Goal: Communication & Community: Answer question/provide support

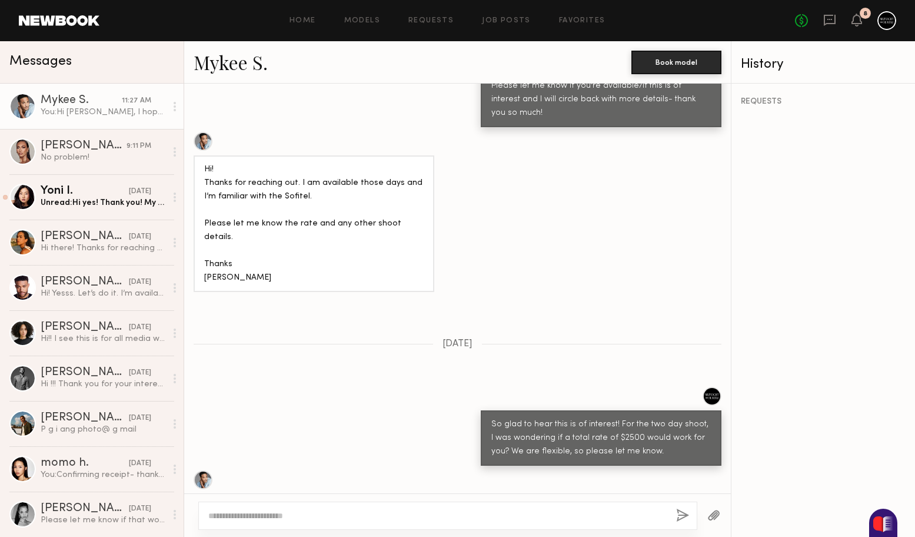
scroll to position [996, 0]
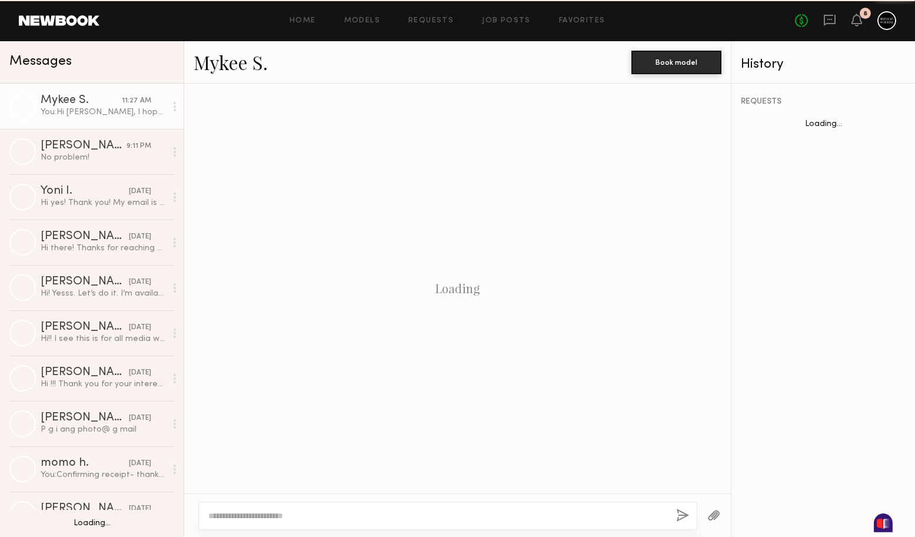
scroll to position [996, 0]
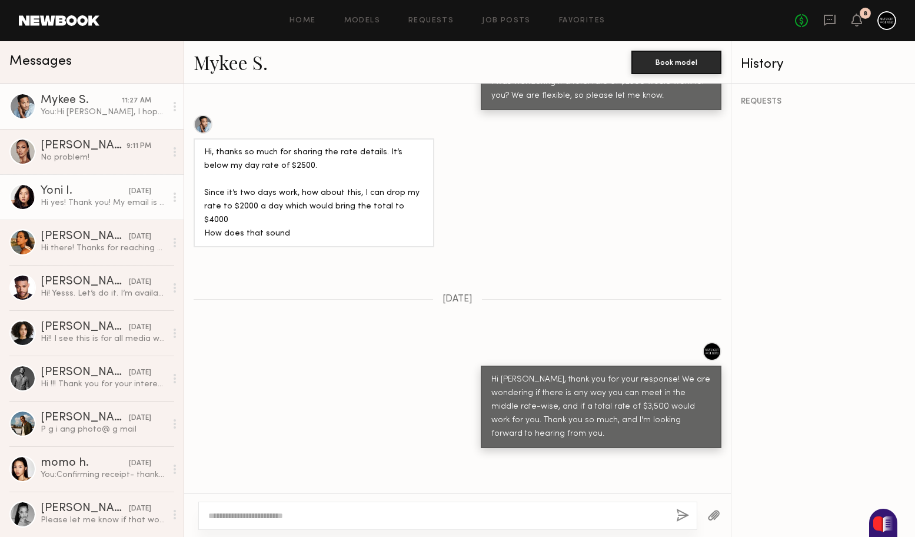
click at [97, 200] on div "Hi yes! Thank you! My email is [EMAIL_ADDRESS][DOMAIN_NAME]" at bounding box center [103, 202] width 125 height 11
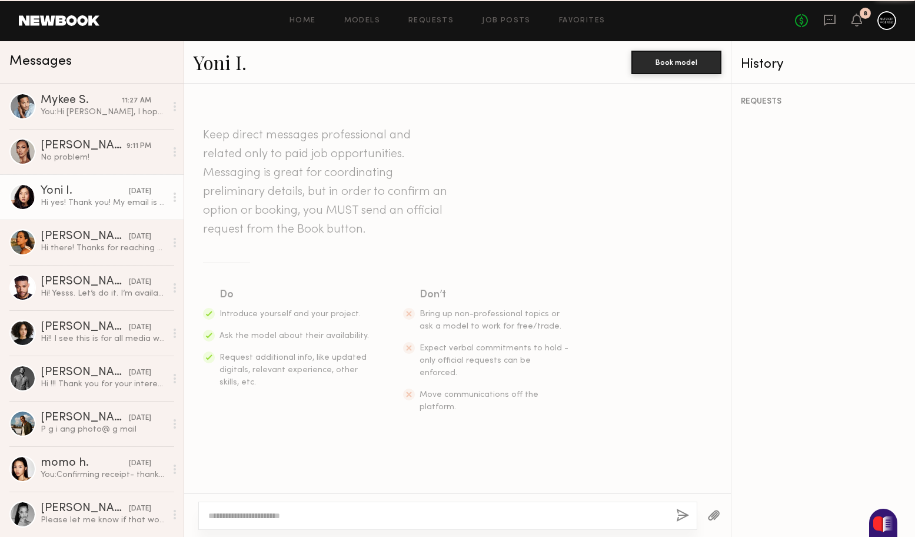
scroll to position [805, 0]
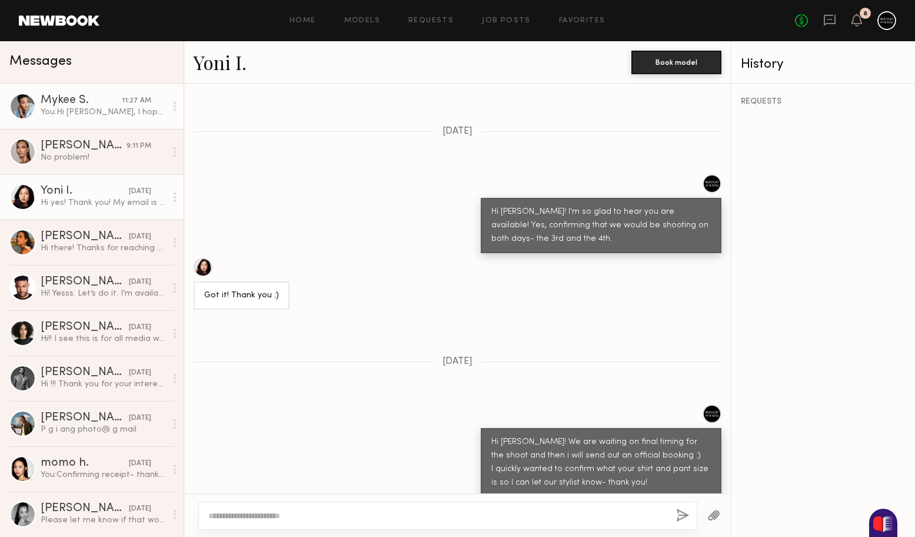
click at [57, 98] on div "Mykee S." at bounding box center [81, 101] width 81 height 12
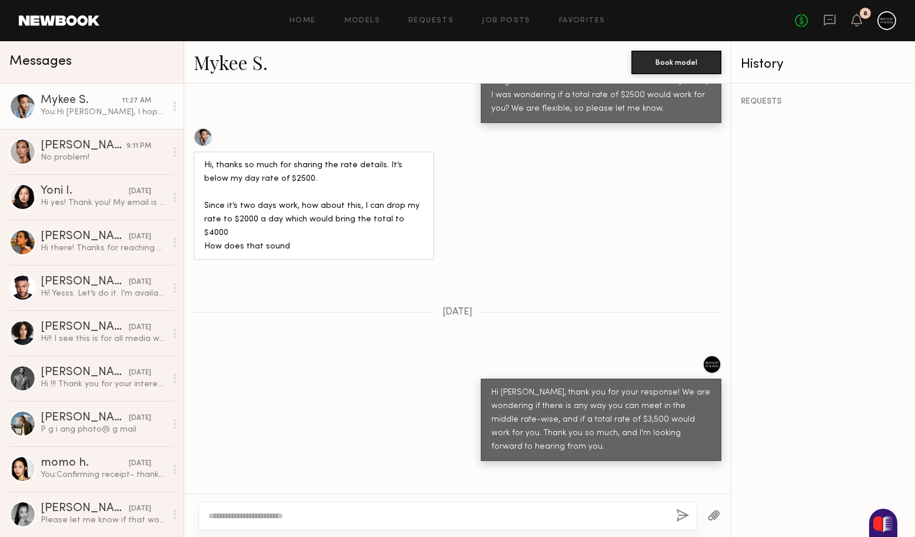
scroll to position [996, 0]
